Goal: Task Accomplishment & Management: Manage account settings

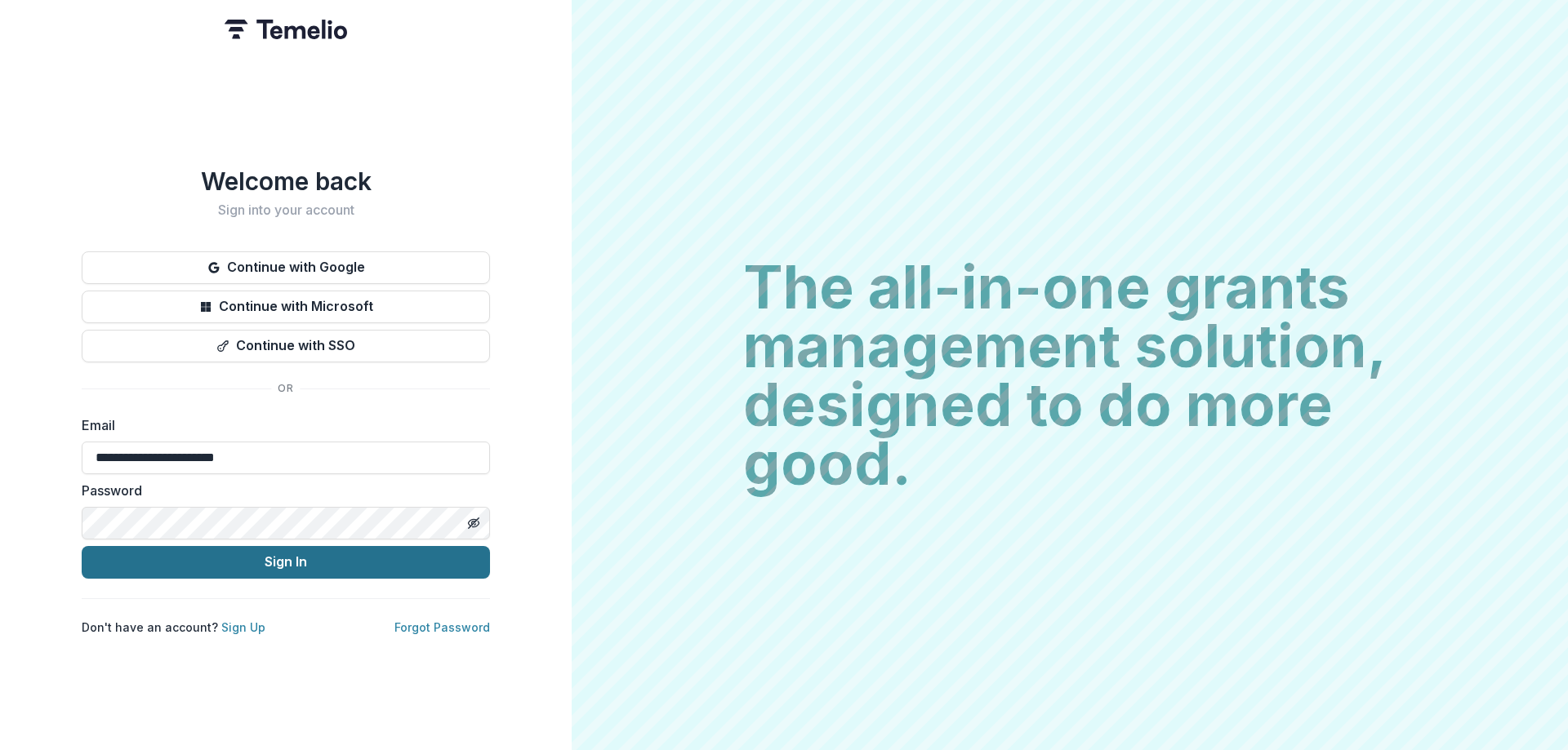
type input "**********"
click at [318, 547] on button "Sign In" at bounding box center [285, 562] width 408 height 33
click at [319, 558] on button "Sign In" at bounding box center [285, 562] width 408 height 33
